Goal: Contribute content: Contribute content

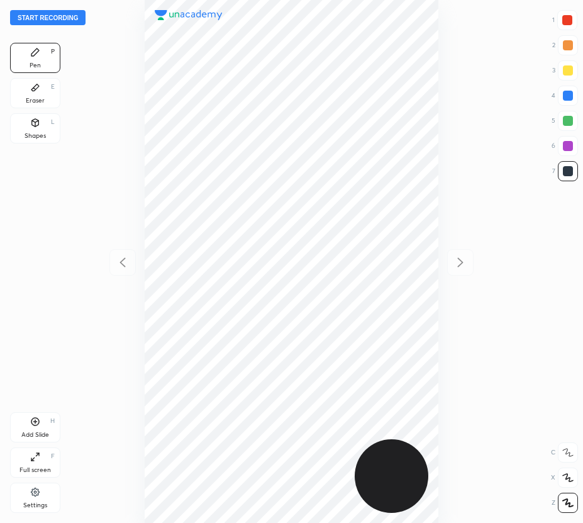
scroll to position [523, 382]
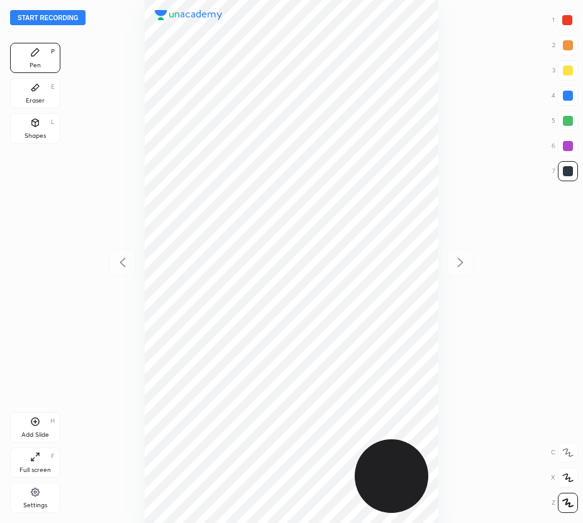
scroll to position [523, 382]
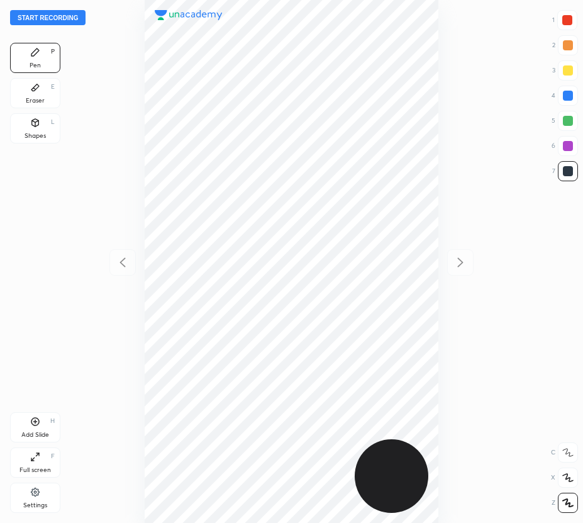
scroll to position [523, 382]
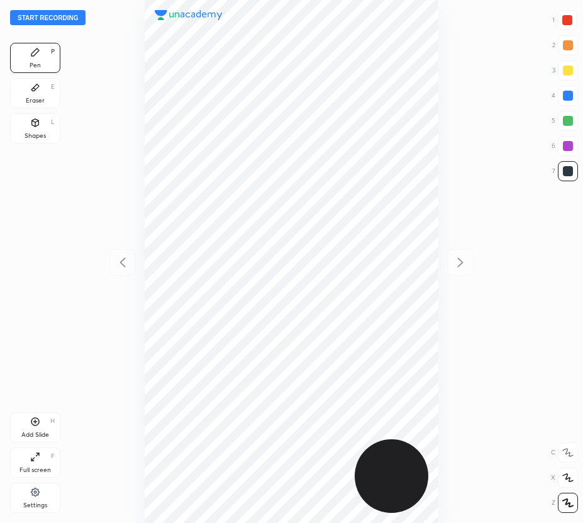
scroll to position [523, 382]
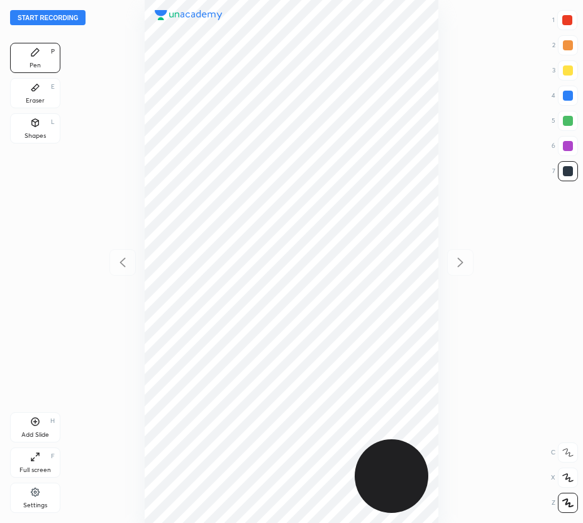
scroll to position [523, 382]
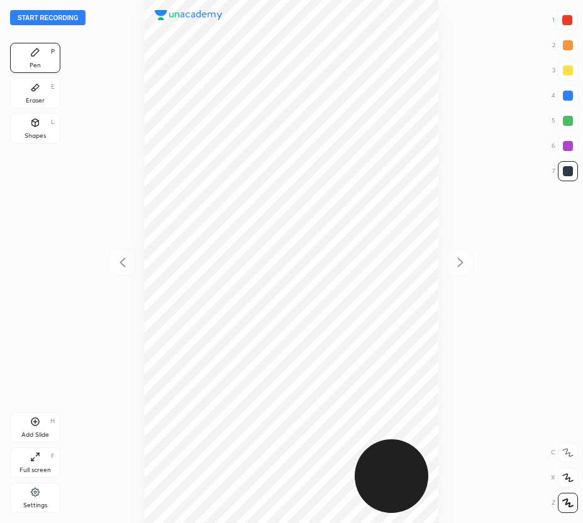
scroll to position [523, 382]
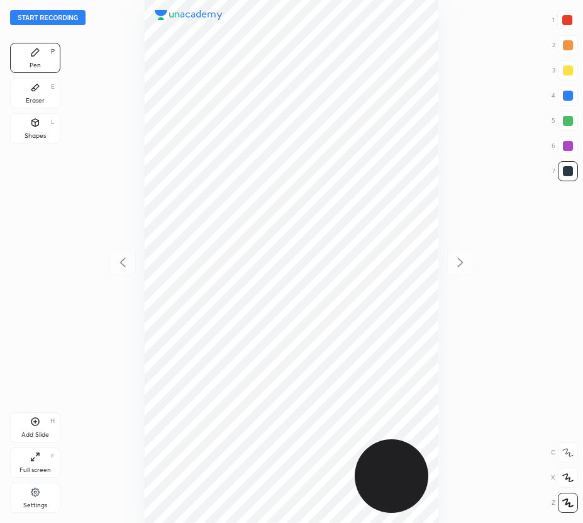
scroll to position [523, 382]
click at [45, 19] on button "Start recording" at bounding box center [48, 17] width 76 height 15
click at [572, 16] on div at bounding box center [568, 20] width 20 height 20
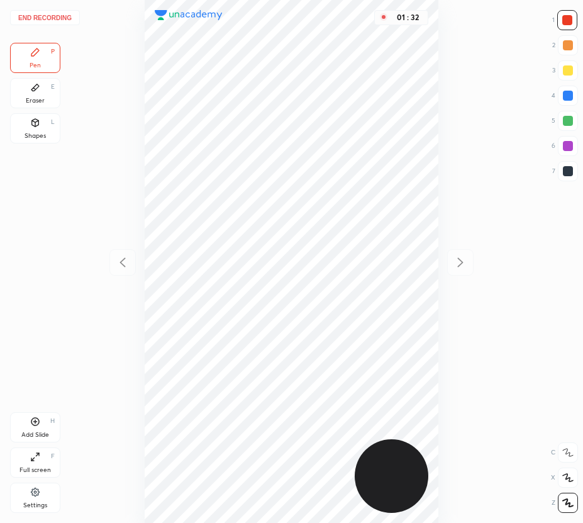
drag, startPoint x: 33, startPoint y: 92, endPoint x: 60, endPoint y: 108, distance: 32.2
click at [44, 101] on div "Eraser E" at bounding box center [35, 93] width 50 height 30
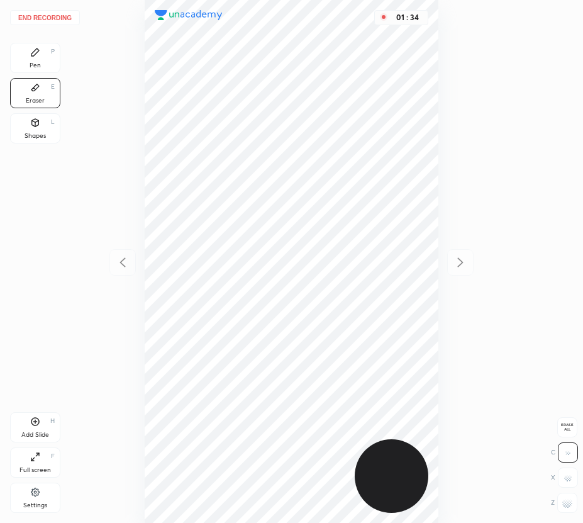
click at [43, 59] on div "Pen P" at bounding box center [35, 58] width 50 height 30
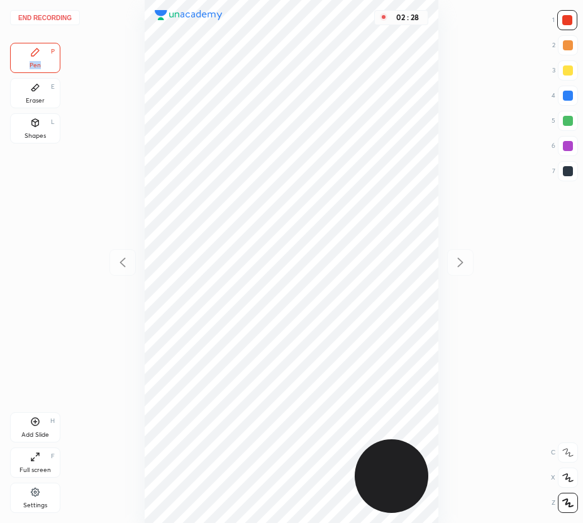
click at [23, 422] on div "Add Slide H" at bounding box center [35, 427] width 50 height 30
click at [118, 257] on icon at bounding box center [122, 262] width 15 height 15
click at [461, 259] on icon at bounding box center [460, 262] width 15 height 15
drag, startPoint x: 118, startPoint y: 264, endPoint x: 112, endPoint y: 259, distance: 8.1
click at [118, 264] on icon at bounding box center [122, 262] width 15 height 15
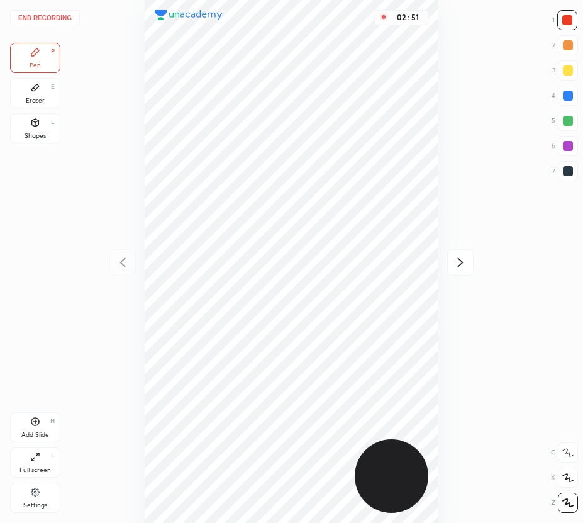
click at [461, 271] on div at bounding box center [460, 262] width 26 height 26
click at [119, 261] on icon at bounding box center [122, 262] width 15 height 15
click at [459, 273] on div at bounding box center [460, 262] width 26 height 26
drag, startPoint x: 39, startPoint y: 90, endPoint x: 123, endPoint y: 133, distance: 94.6
click at [44, 94] on div "Eraser E" at bounding box center [35, 93] width 50 height 30
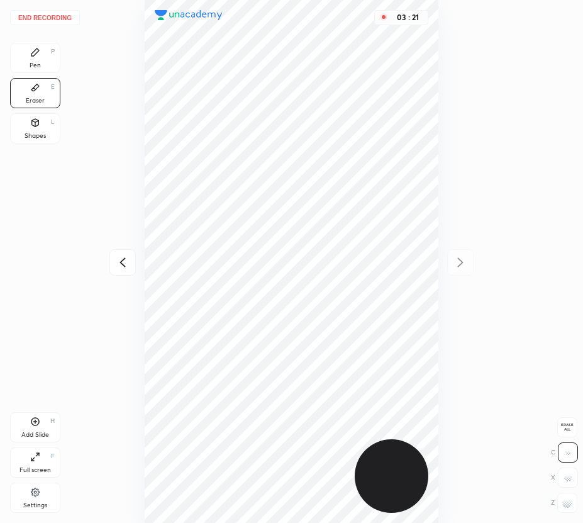
drag, startPoint x: 52, startPoint y: 57, endPoint x: 133, endPoint y: 108, distance: 95.9
click at [57, 62] on div "Pen P" at bounding box center [35, 58] width 50 height 30
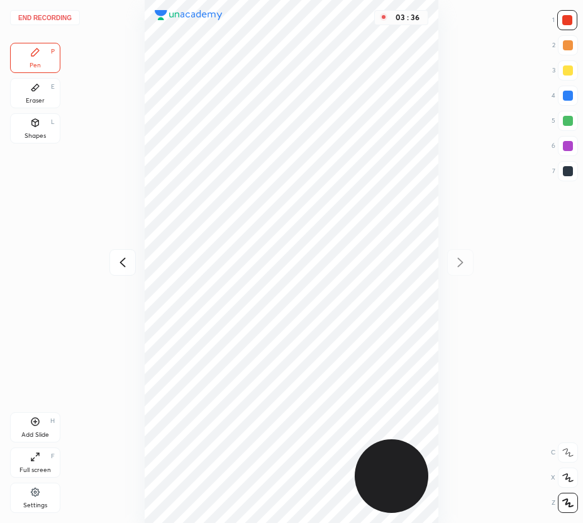
click at [122, 271] on div at bounding box center [122, 262] width 26 height 26
click at [461, 262] on icon at bounding box center [460, 262] width 15 height 15
click at [461, 262] on div "03 : 45" at bounding box center [292, 261] width 382 height 523
drag, startPoint x: 27, startPoint y: 60, endPoint x: 70, endPoint y: 94, distance: 55.1
click at [30, 64] on div "Pen P" at bounding box center [35, 58] width 50 height 30
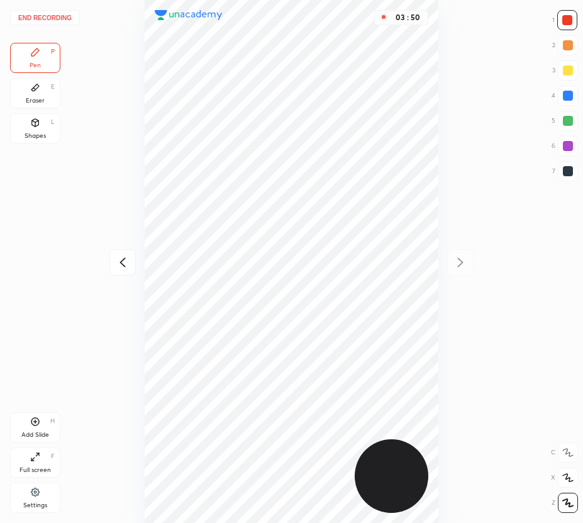
click at [125, 254] on div at bounding box center [122, 262] width 26 height 26
click at [460, 264] on icon at bounding box center [460, 262] width 15 height 15
click at [38, 424] on icon at bounding box center [35, 422] width 10 height 10
click at [125, 252] on div at bounding box center [122, 262] width 26 height 26
click at [43, 20] on button "End recording" at bounding box center [45, 17] width 70 height 15
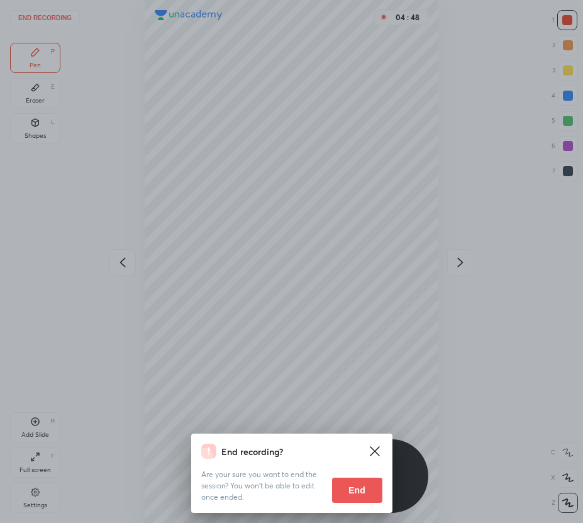
click at [347, 489] on button "End" at bounding box center [357, 490] width 50 height 25
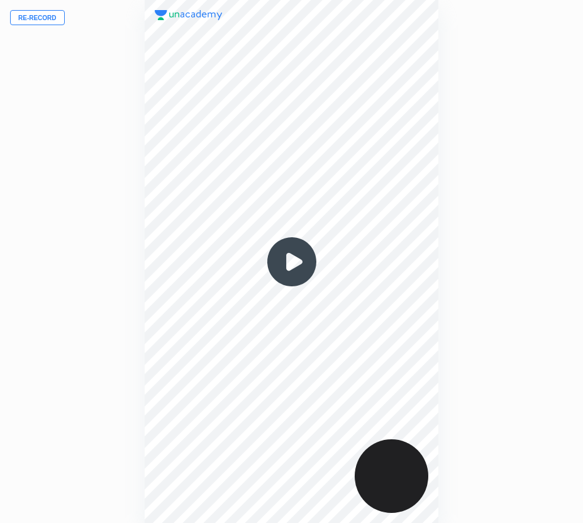
click at [50, 14] on button "Re-record" at bounding box center [37, 17] width 55 height 15
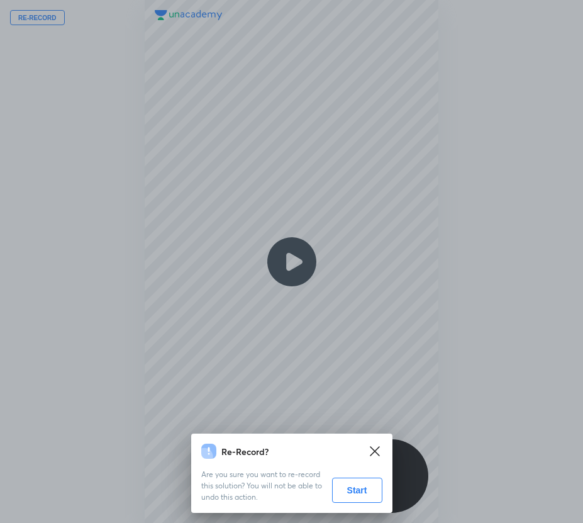
drag, startPoint x: 345, startPoint y: 488, endPoint x: 332, endPoint y: 493, distance: 15.0
click at [345, 488] on button "Start" at bounding box center [357, 490] width 50 height 25
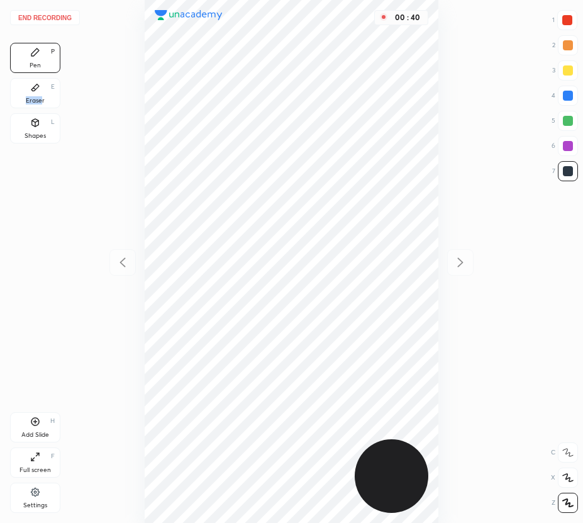
drag, startPoint x: 42, startPoint y: 97, endPoint x: 80, endPoint y: 123, distance: 46.3
click at [43, 98] on div "Eraser" at bounding box center [35, 101] width 19 height 6
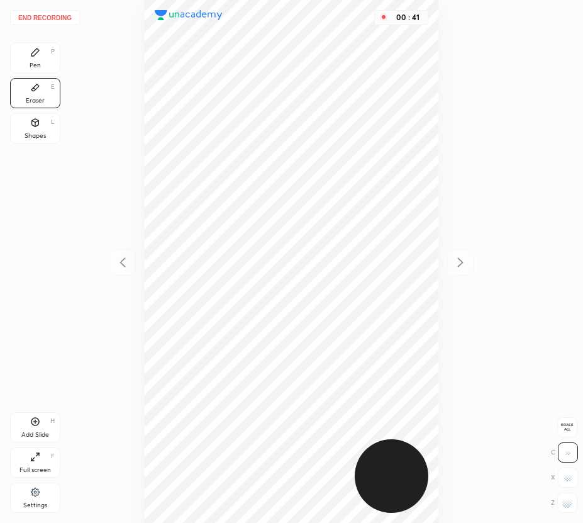
click at [42, 59] on div "Pen P" at bounding box center [35, 58] width 50 height 30
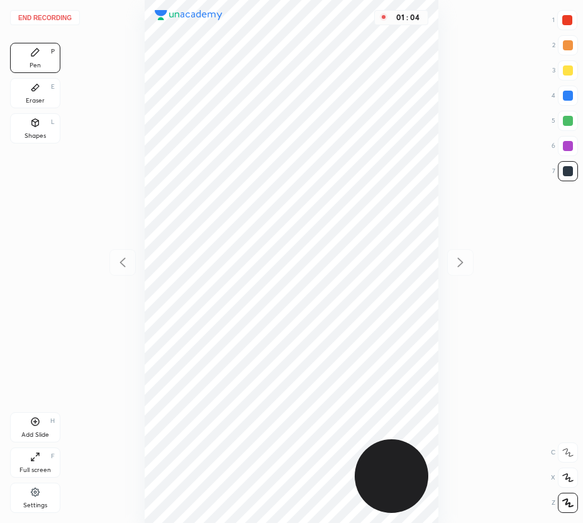
click at [569, 149] on div at bounding box center [568, 146] width 10 height 10
click at [39, 419] on icon at bounding box center [35, 422] width 10 height 10
click at [112, 263] on div at bounding box center [122, 262] width 26 height 26
click at [464, 265] on icon at bounding box center [460, 262] width 15 height 15
drag, startPoint x: 119, startPoint y: 255, endPoint x: 116, endPoint y: 248, distance: 8.2
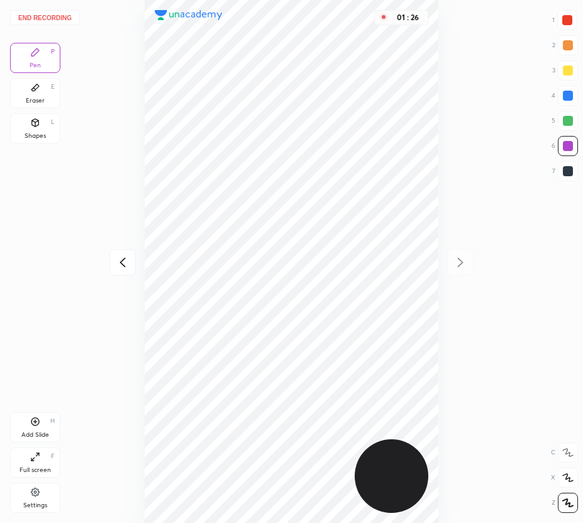
click at [119, 255] on icon at bounding box center [122, 262] width 15 height 15
click at [456, 257] on icon at bounding box center [460, 262] width 15 height 15
drag, startPoint x: 123, startPoint y: 262, endPoint x: 121, endPoint y: 241, distance: 20.8
click at [123, 261] on icon at bounding box center [122, 262] width 15 height 15
drag, startPoint x: 461, startPoint y: 258, endPoint x: 446, endPoint y: 220, distance: 40.4
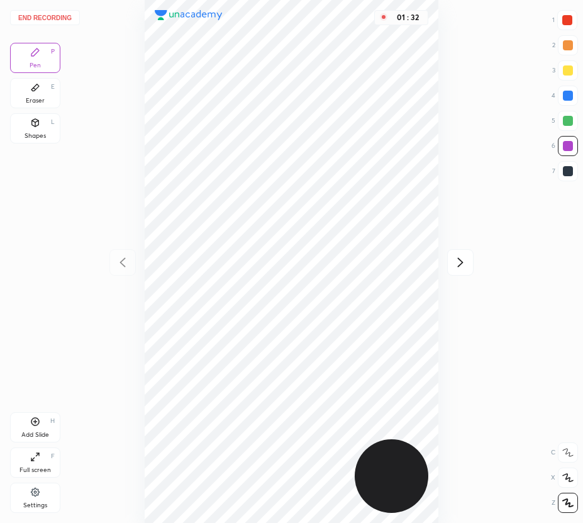
click at [461, 259] on icon at bounding box center [460, 262] width 15 height 15
click at [118, 257] on icon at bounding box center [122, 262] width 15 height 15
drag, startPoint x: 456, startPoint y: 267, endPoint x: 441, endPoint y: 247, distance: 24.8
click at [456, 267] on icon at bounding box center [460, 262] width 15 height 15
click at [50, 93] on div "Eraser E" at bounding box center [35, 93] width 50 height 30
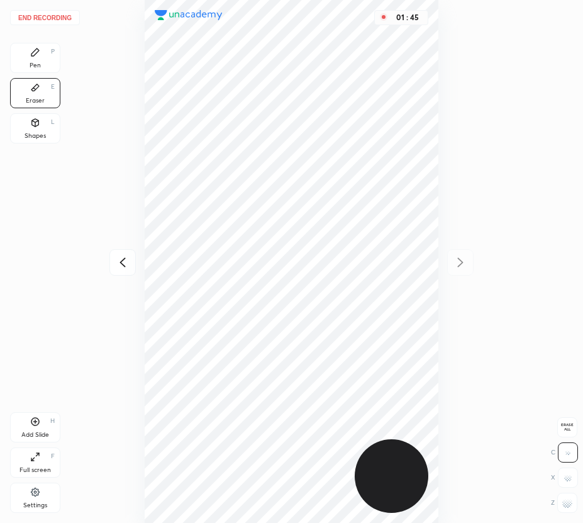
drag, startPoint x: 57, startPoint y: 45, endPoint x: 43, endPoint y: 52, distance: 15.5
click at [55, 45] on div "Pen P" at bounding box center [35, 58] width 50 height 30
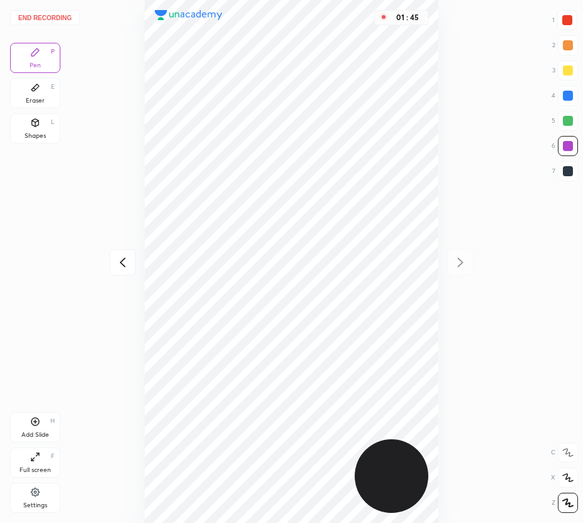
drag, startPoint x: 44, startPoint y: 53, endPoint x: 67, endPoint y: 55, distance: 22.7
click at [47, 55] on div "Pen P" at bounding box center [35, 58] width 50 height 30
drag, startPoint x: 125, startPoint y: 266, endPoint x: 117, endPoint y: 263, distance: 8.0
click at [125, 266] on icon at bounding box center [122, 262] width 15 height 15
click at [563, 98] on div at bounding box center [568, 96] width 20 height 20
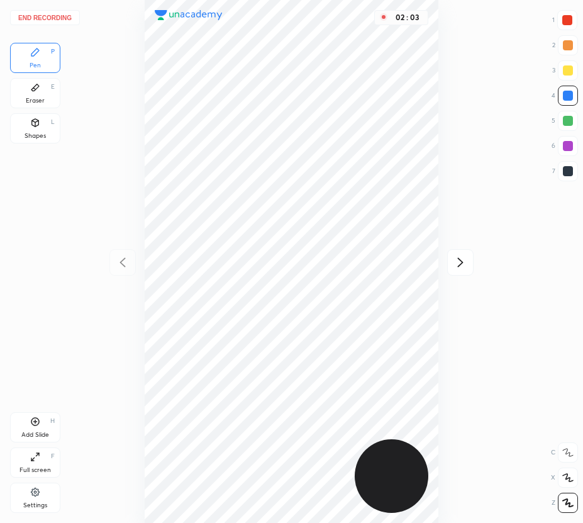
click at [38, 98] on div "Eraser E" at bounding box center [35, 93] width 50 height 30
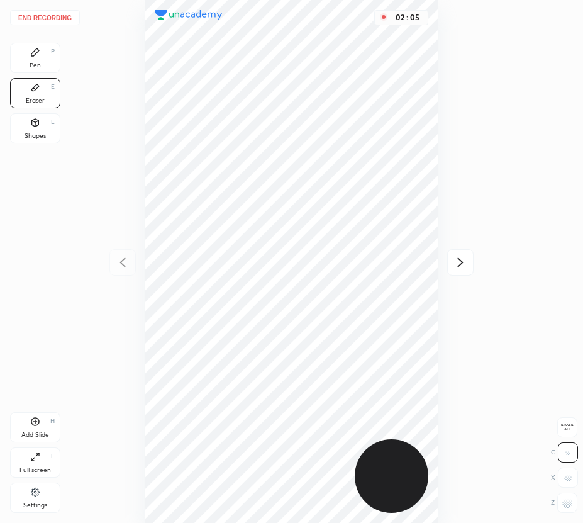
drag, startPoint x: 32, startPoint y: 58, endPoint x: 130, endPoint y: 138, distance: 126.6
click at [35, 64] on div "Pen P" at bounding box center [35, 58] width 50 height 30
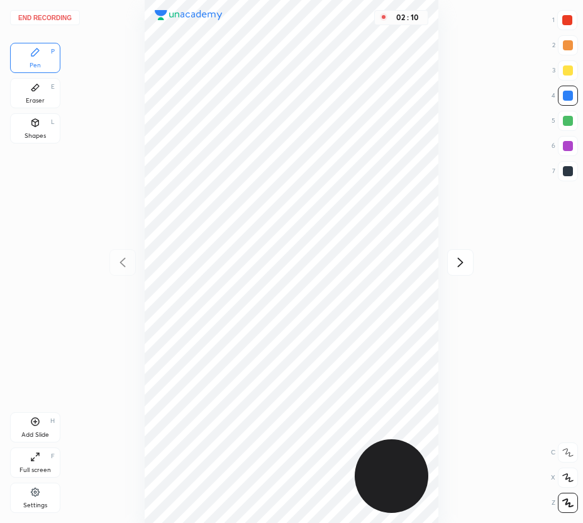
click at [463, 264] on icon at bounding box center [460, 262] width 15 height 15
drag, startPoint x: 31, startPoint y: 89, endPoint x: 122, endPoint y: 74, distance: 91.9
click at [35, 91] on icon at bounding box center [35, 87] width 8 height 7
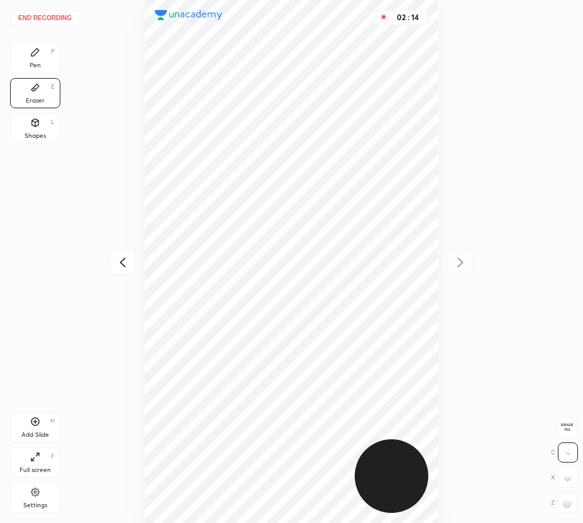
click at [23, 52] on div "Pen P" at bounding box center [35, 58] width 50 height 30
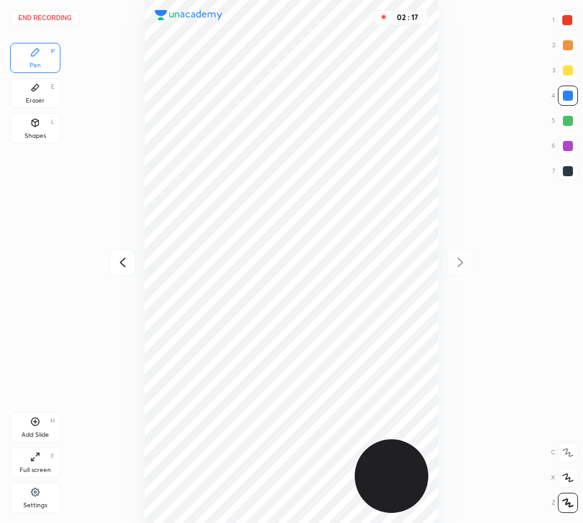
click at [40, 98] on div "Eraser" at bounding box center [35, 101] width 19 height 6
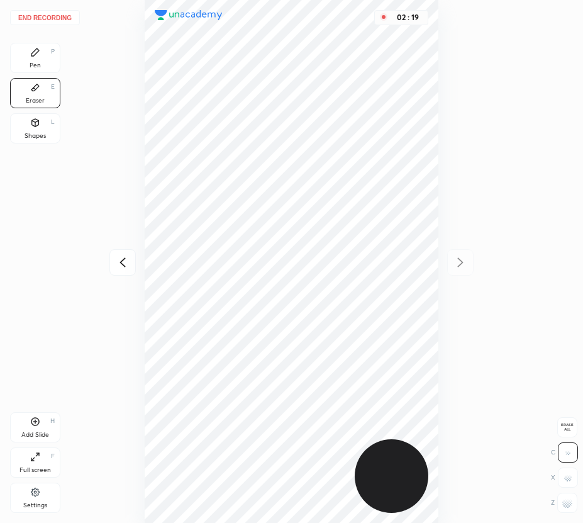
drag, startPoint x: 40, startPoint y: 54, endPoint x: 69, endPoint y: 59, distance: 29.3
click at [52, 55] on div "Pen P" at bounding box center [35, 58] width 50 height 30
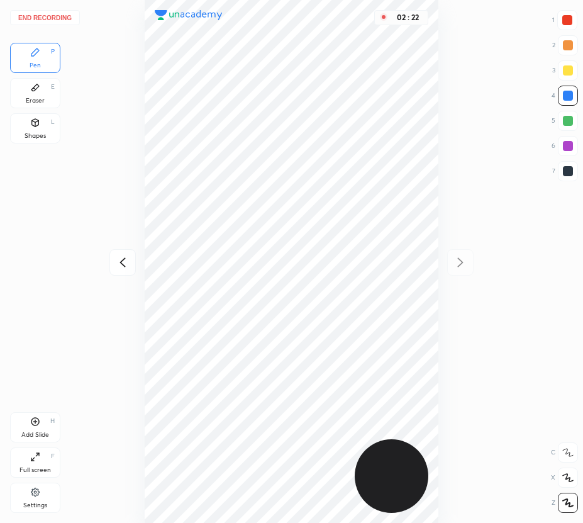
drag, startPoint x: 37, startPoint y: 96, endPoint x: 44, endPoint y: 97, distance: 7.0
click at [39, 98] on div "Eraser" at bounding box center [35, 101] width 19 height 6
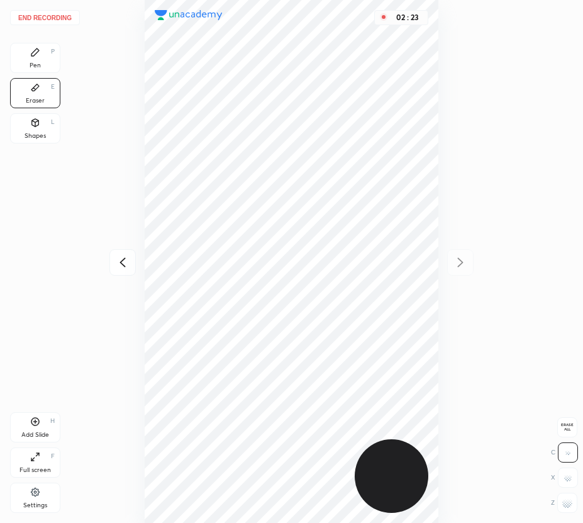
click at [38, 64] on div "Pen" at bounding box center [35, 65] width 11 height 6
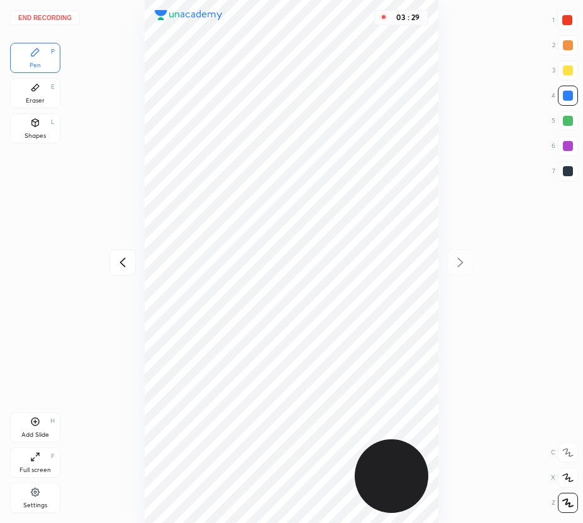
drag, startPoint x: 33, startPoint y: 421, endPoint x: 39, endPoint y: 429, distance: 9.9
click at [33, 420] on icon at bounding box center [35, 422] width 10 height 10
click at [130, 258] on div at bounding box center [122, 262] width 26 height 26
click at [459, 259] on icon at bounding box center [460, 262] width 15 height 15
click at [121, 260] on icon at bounding box center [123, 261] width 6 height 9
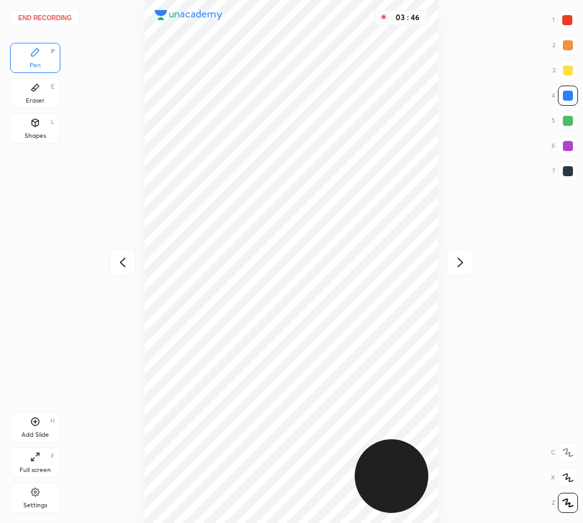
click at [464, 254] on div at bounding box center [460, 262] width 26 height 26
click at [122, 252] on div at bounding box center [122, 262] width 26 height 26
click at [464, 260] on icon at bounding box center [460, 262] width 15 height 15
click at [125, 266] on icon at bounding box center [122, 262] width 15 height 15
click at [458, 259] on icon at bounding box center [460, 262] width 15 height 15
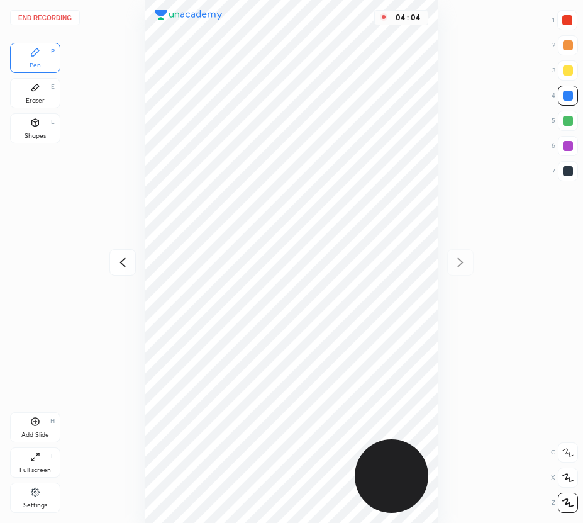
click at [125, 264] on icon at bounding box center [122, 262] width 15 height 15
click at [454, 259] on icon at bounding box center [460, 262] width 15 height 15
click at [129, 261] on icon at bounding box center [122, 262] width 15 height 15
click at [463, 266] on icon at bounding box center [460, 262] width 15 height 15
click at [124, 262] on icon at bounding box center [122, 262] width 15 height 15
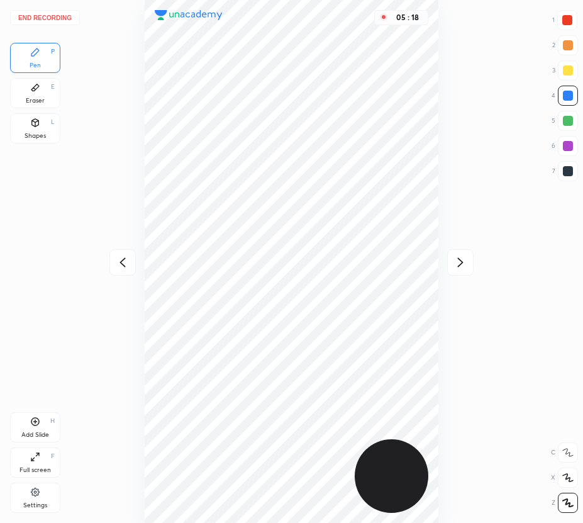
click at [459, 262] on icon at bounding box center [460, 262] width 15 height 15
click at [567, 116] on div at bounding box center [568, 121] width 20 height 20
click at [27, 434] on div "Add Slide" at bounding box center [35, 435] width 28 height 6
click at [118, 255] on icon at bounding box center [122, 262] width 15 height 15
click at [458, 264] on icon at bounding box center [460, 262] width 15 height 15
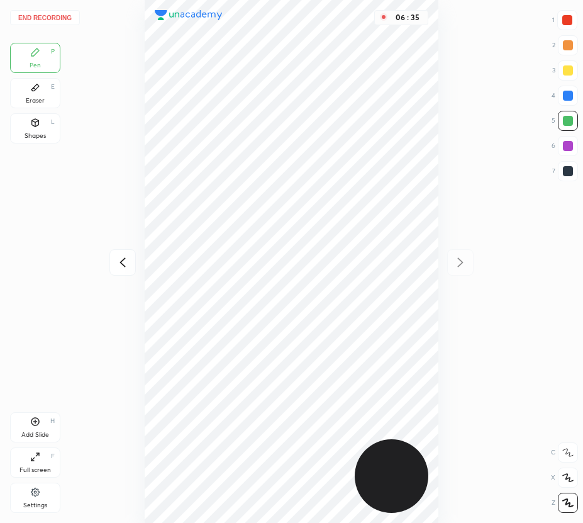
click at [129, 260] on icon at bounding box center [122, 262] width 15 height 15
drag, startPoint x: 463, startPoint y: 262, endPoint x: 446, endPoint y: 259, distance: 16.6
click at [462, 262] on icon at bounding box center [460, 262] width 15 height 15
click at [123, 266] on icon at bounding box center [122, 262] width 15 height 15
click at [461, 261] on icon at bounding box center [461, 261] width 6 height 9
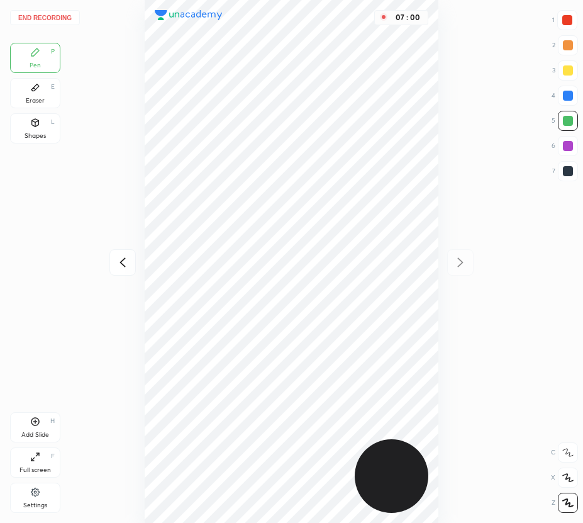
click at [121, 262] on icon at bounding box center [122, 262] width 15 height 15
click at [467, 255] on icon at bounding box center [460, 262] width 15 height 15
click at [122, 252] on div at bounding box center [122, 262] width 26 height 26
click at [465, 264] on icon at bounding box center [460, 262] width 15 height 15
click at [123, 262] on icon at bounding box center [122, 262] width 15 height 15
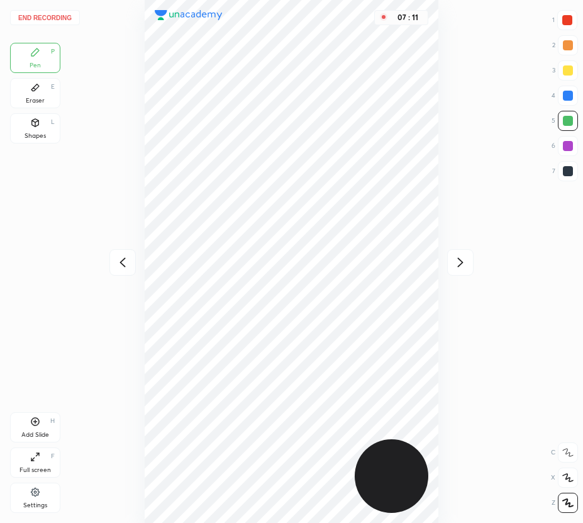
click at [463, 262] on icon at bounding box center [461, 261] width 6 height 9
click at [125, 268] on icon at bounding box center [122, 262] width 15 height 15
click at [459, 264] on icon at bounding box center [460, 262] width 15 height 15
click at [119, 266] on icon at bounding box center [122, 262] width 15 height 15
drag, startPoint x: 459, startPoint y: 266, endPoint x: 441, endPoint y: 274, distance: 20.0
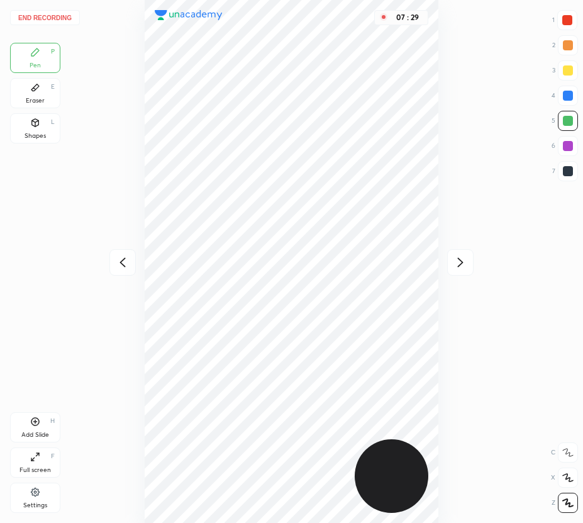
click at [459, 266] on icon at bounding box center [460, 262] width 15 height 15
drag, startPoint x: 49, startPoint y: 421, endPoint x: 37, endPoint y: 430, distance: 15.2
click at [48, 421] on div "Add Slide H" at bounding box center [35, 427] width 50 height 30
click at [125, 257] on icon at bounding box center [123, 261] width 6 height 9
click at [462, 258] on icon at bounding box center [460, 262] width 15 height 15
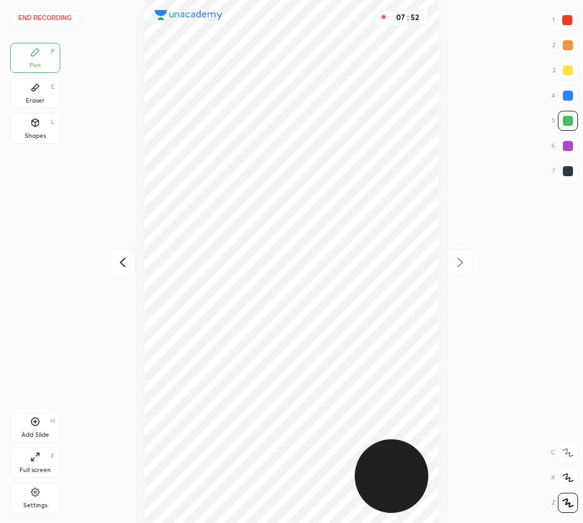
click at [125, 259] on icon at bounding box center [122, 262] width 15 height 15
click at [454, 261] on icon at bounding box center [460, 262] width 15 height 15
drag, startPoint x: 58, startPoint y: 9, endPoint x: 64, endPoint y: 14, distance: 8.5
click at [60, 10] on div "End recording 1 2 3 4 5 6 7 R O A L C X Z Erase all C X Z Pen P Eraser E Shapes…" at bounding box center [291, 261] width 583 height 523
click at [55, 19] on button "End recording" at bounding box center [45, 17] width 70 height 15
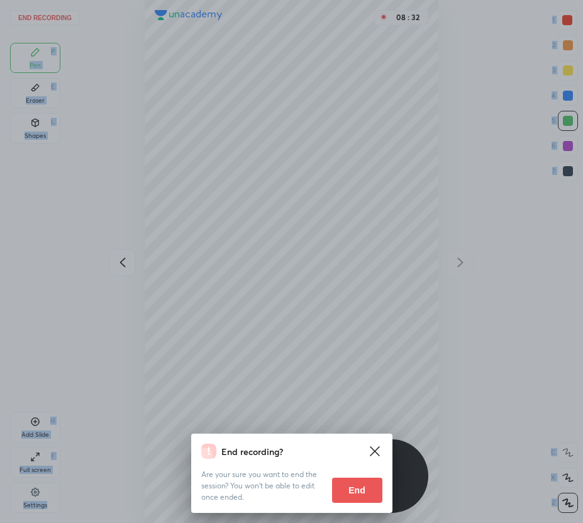
click at [363, 493] on button "End" at bounding box center [357, 490] width 50 height 25
